Goal: Check status

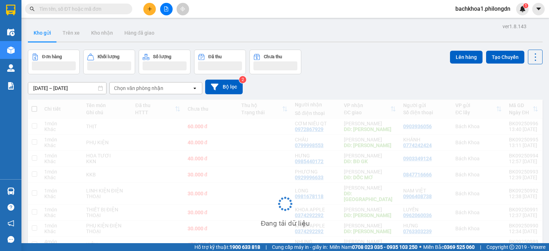
click at [83, 10] on input "text" at bounding box center [81, 9] width 84 height 8
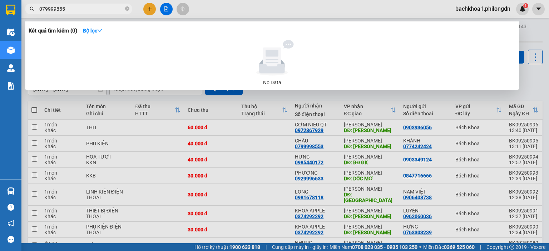
type input "0799998553"
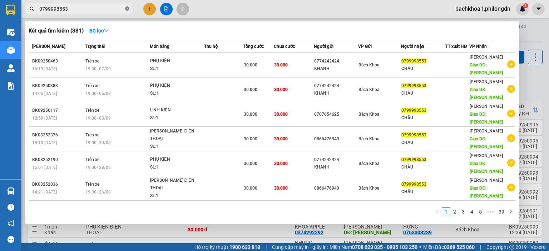
click at [127, 6] on span at bounding box center [127, 9] width 4 height 7
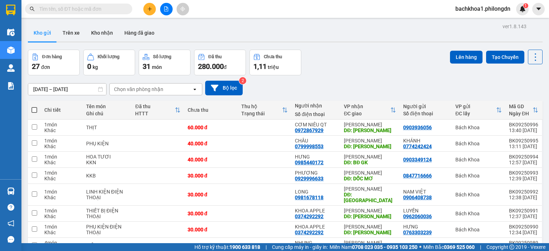
click at [82, 8] on input "text" at bounding box center [81, 9] width 84 height 8
paste input "0374292292"
type input "0374292292"
